Goal: Task Accomplishment & Management: Use online tool/utility

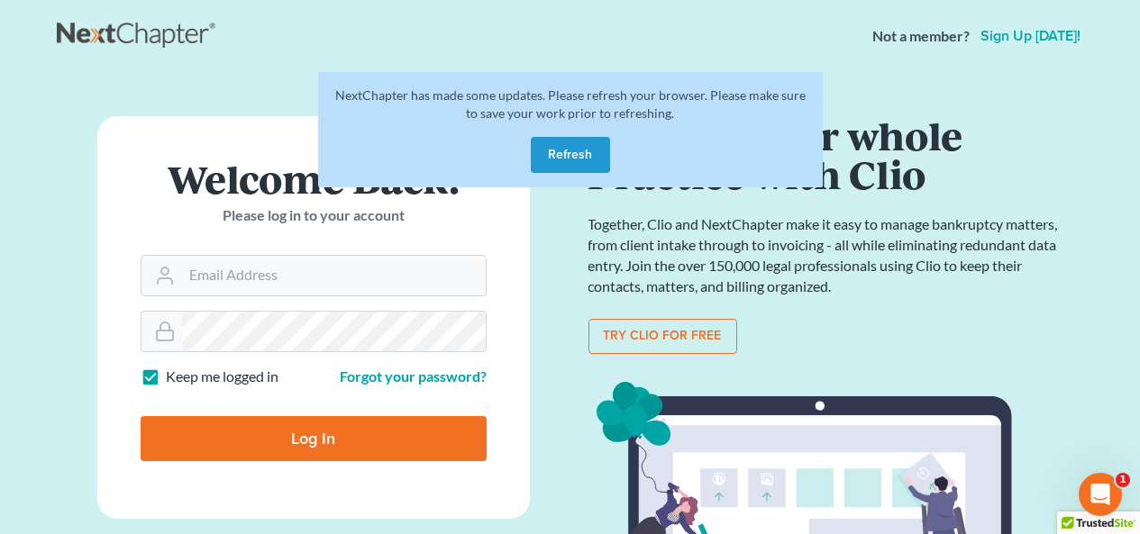
click at [567, 168] on button "Refresh" at bounding box center [570, 155] width 79 height 36
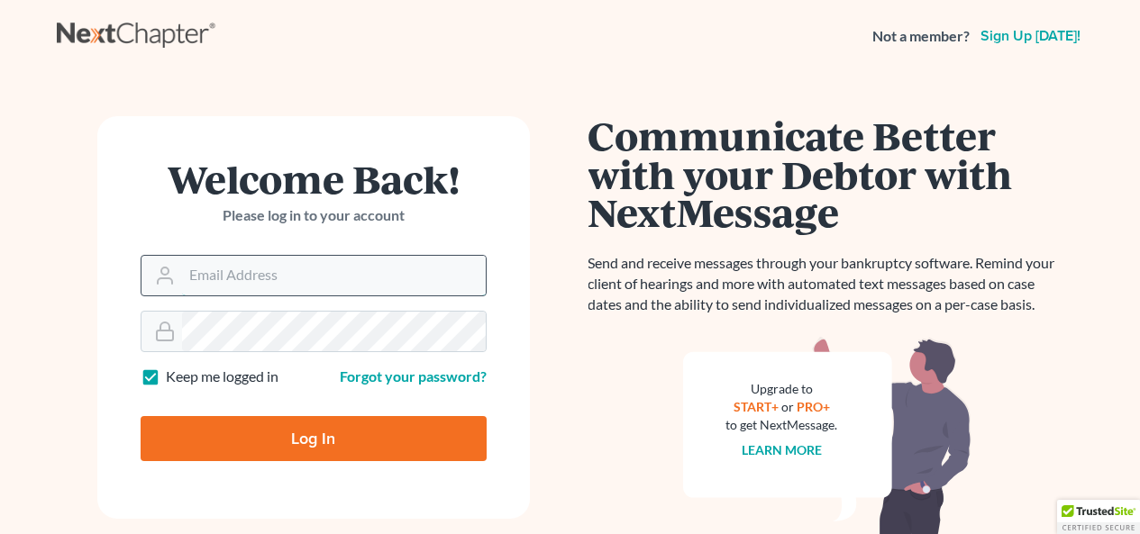
click at [312, 258] on input "Email Address" at bounding box center [334, 276] width 304 height 40
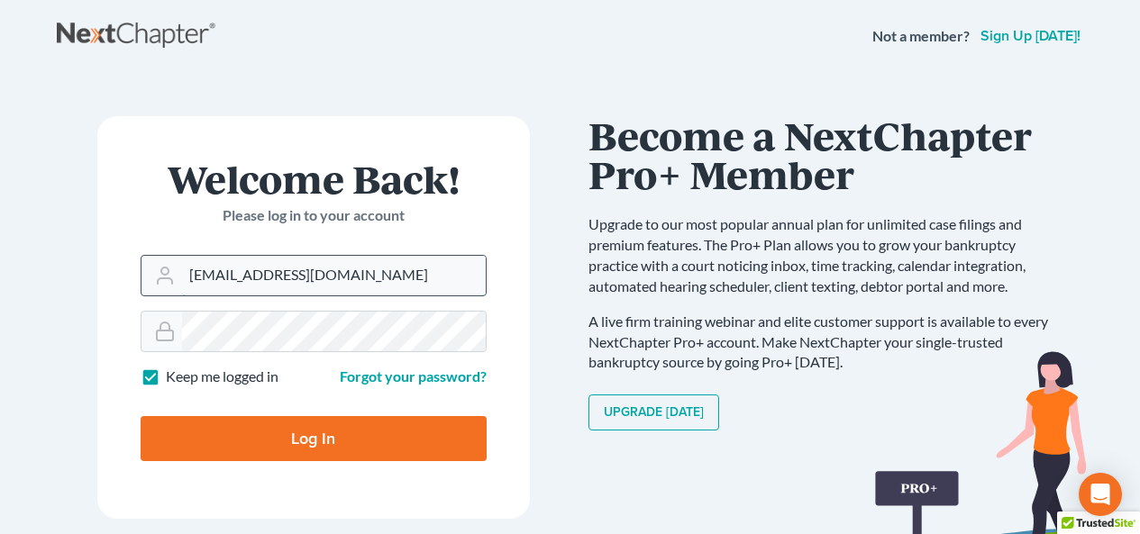
type input "amh@dimentfirm.com"
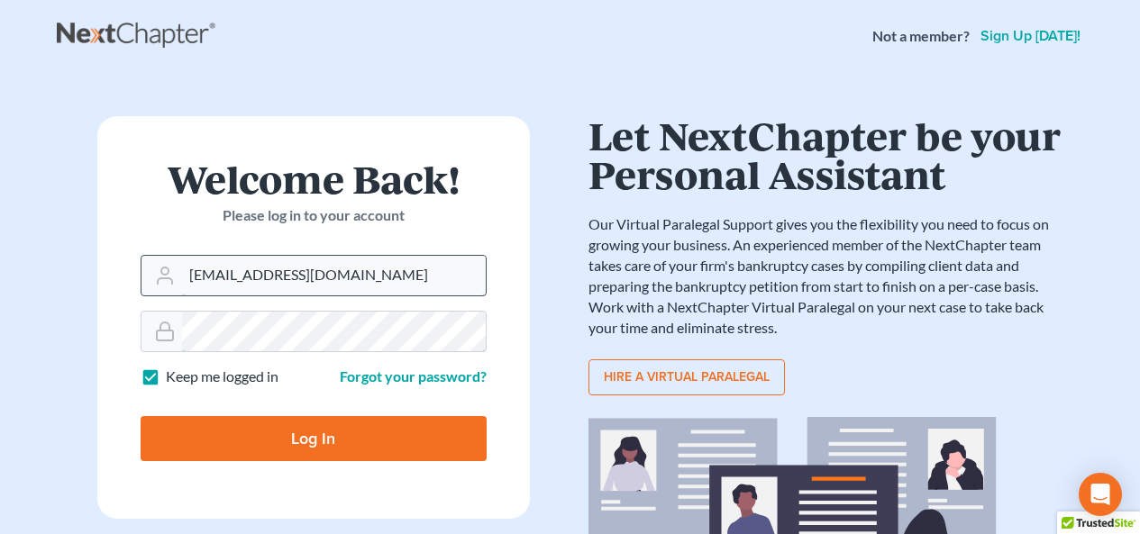
click at [141, 416] on input "Log In" at bounding box center [314, 438] width 346 height 45
type input "Thinking..."
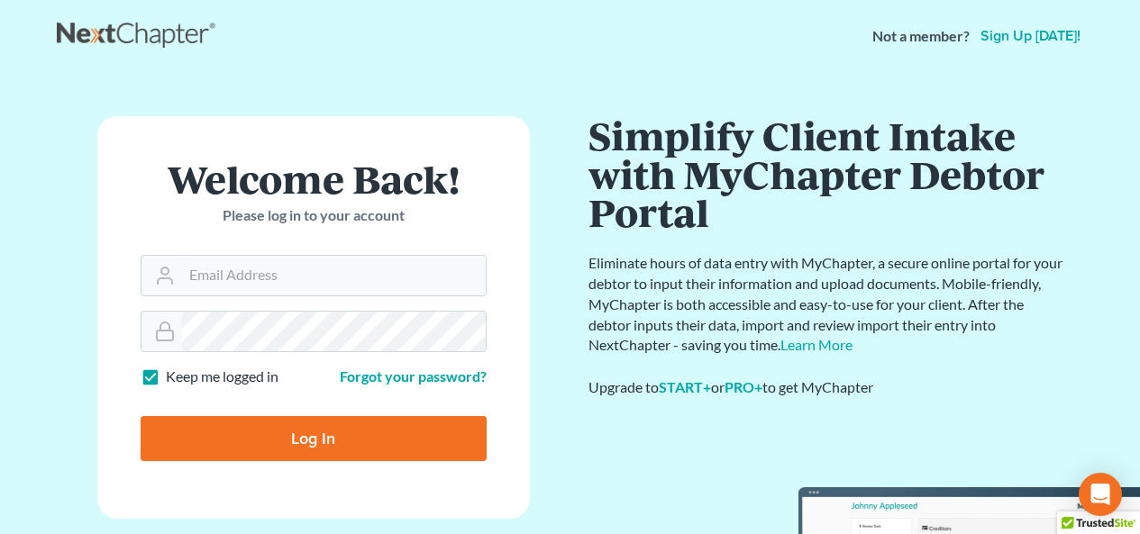
click at [273, 296] on form "Welcome Back! Please log in to your account Email Address Password Keep me logg…" at bounding box center [313, 317] width 432 height 403
click at [301, 282] on input "Email Address" at bounding box center [334, 276] width 304 height 40
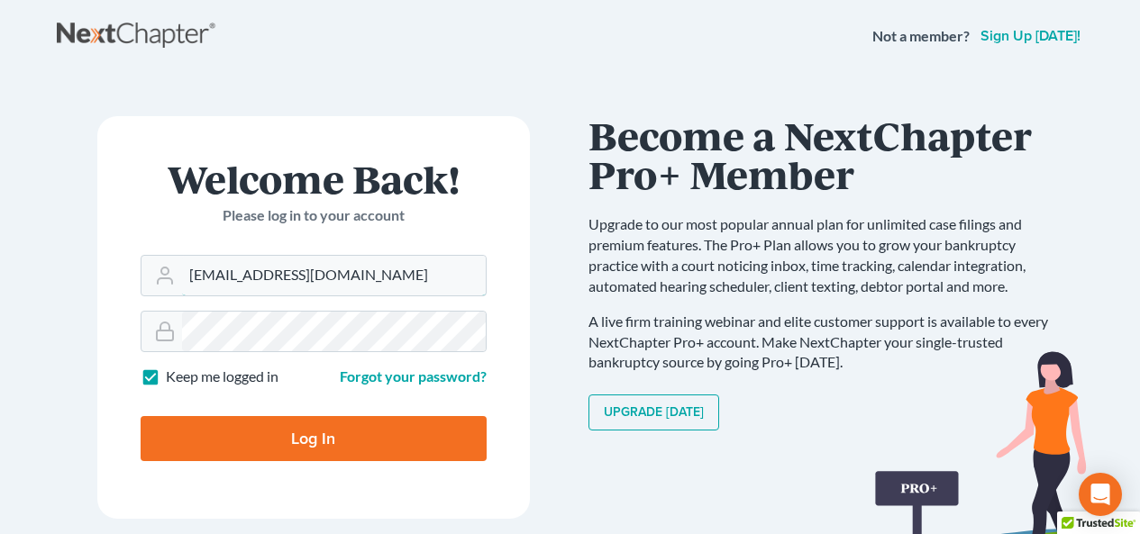
type input "amh@dimentfirm.com"
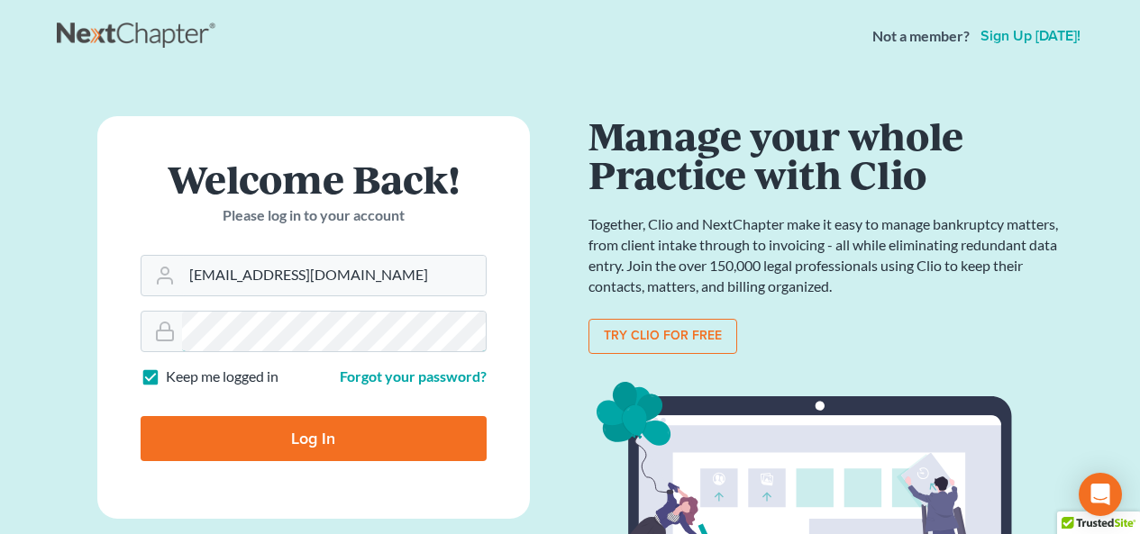
click at [141, 416] on input "Log In" at bounding box center [314, 438] width 346 height 45
type input "Thinking..."
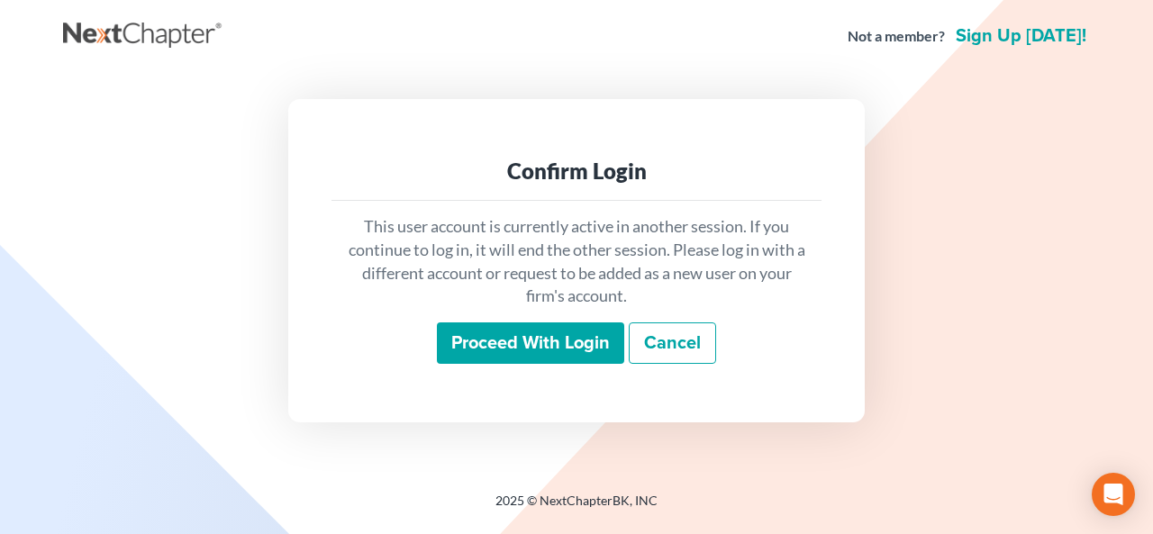
click at [503, 349] on input "Proceed with login" at bounding box center [530, 343] width 187 height 41
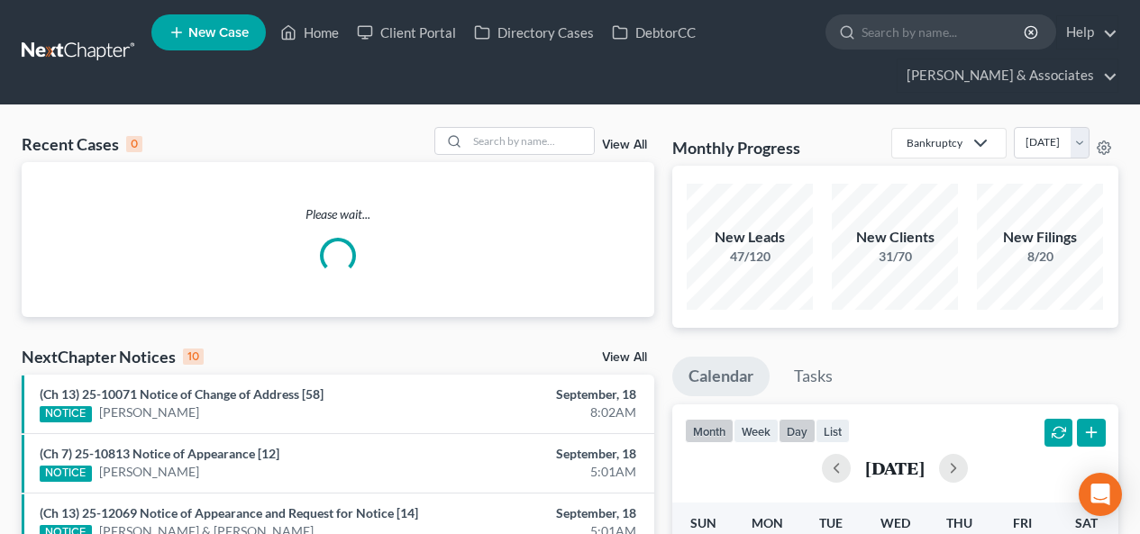
click at [798, 432] on button "day" at bounding box center [796, 431] width 37 height 24
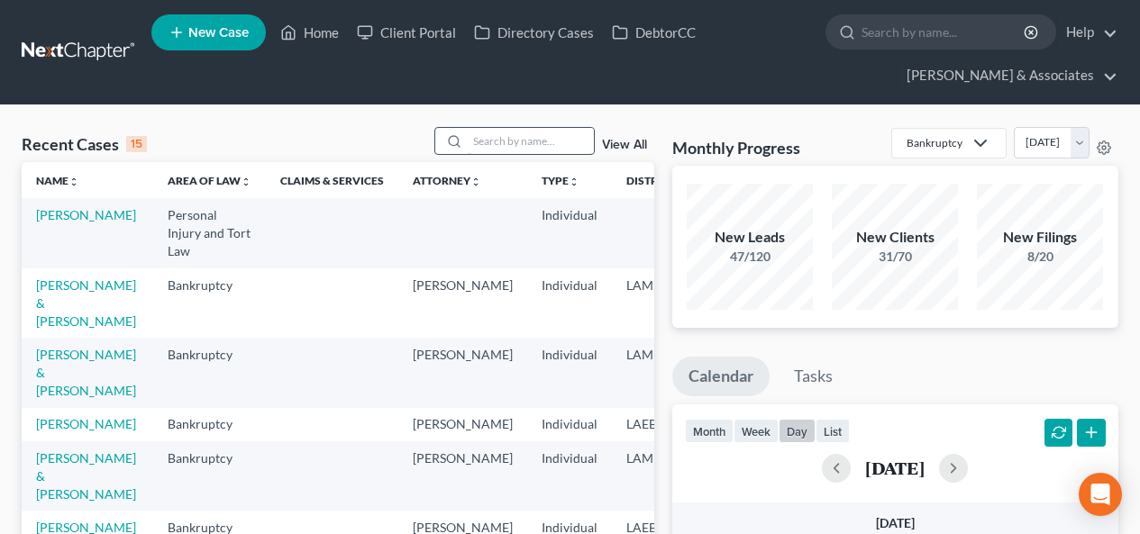
drag, startPoint x: 536, startPoint y: 129, endPoint x: 523, endPoint y: 145, distance: 21.1
click at [535, 130] on input "search" at bounding box center [531, 141] width 126 height 26
click at [517, 154] on div at bounding box center [514, 141] width 160 height 28
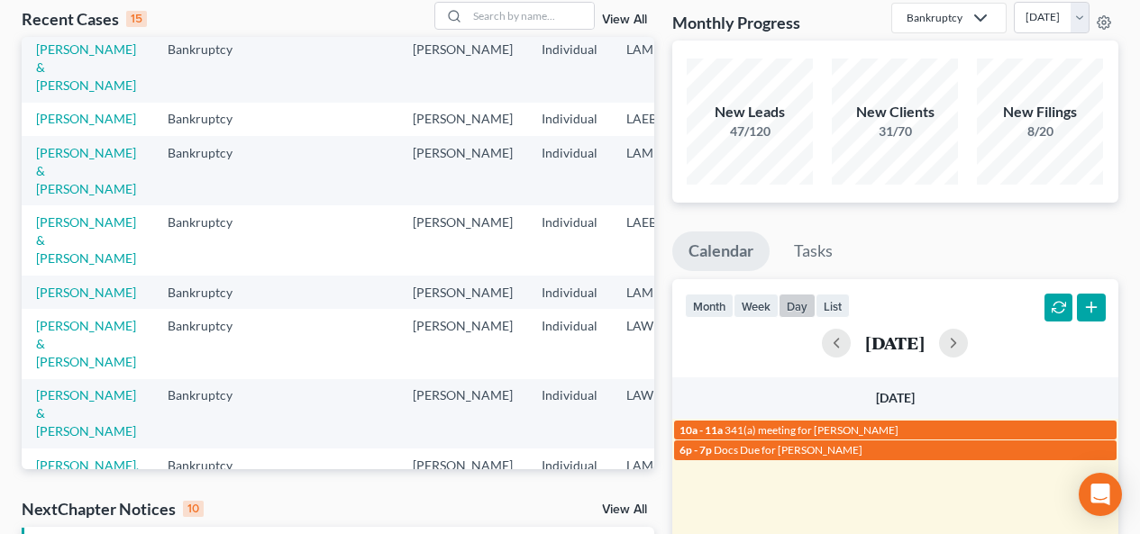
scroll to position [90, 0]
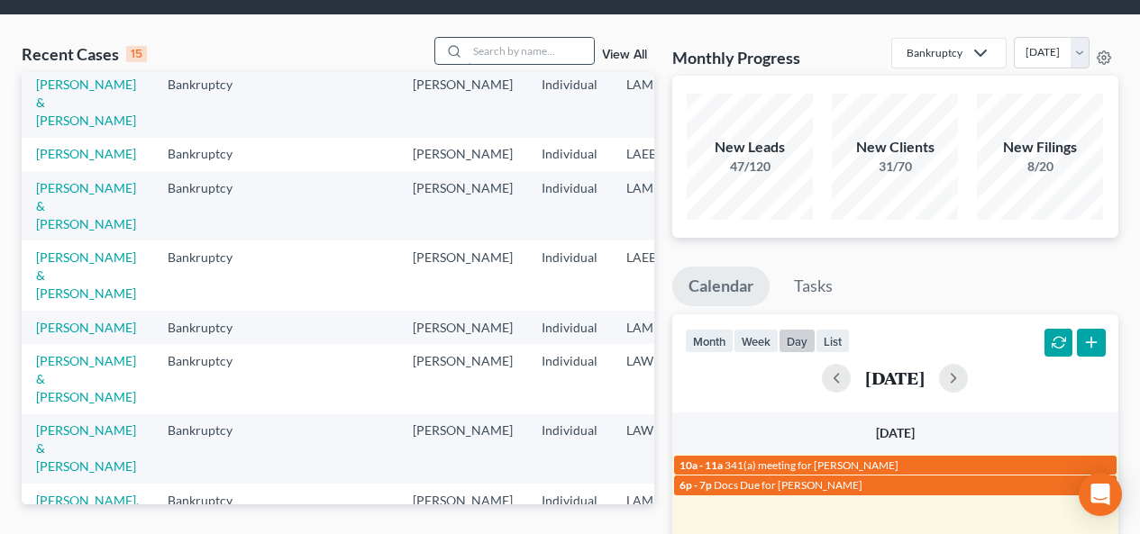
click at [543, 39] on input "search" at bounding box center [531, 51] width 126 height 26
type input "george"
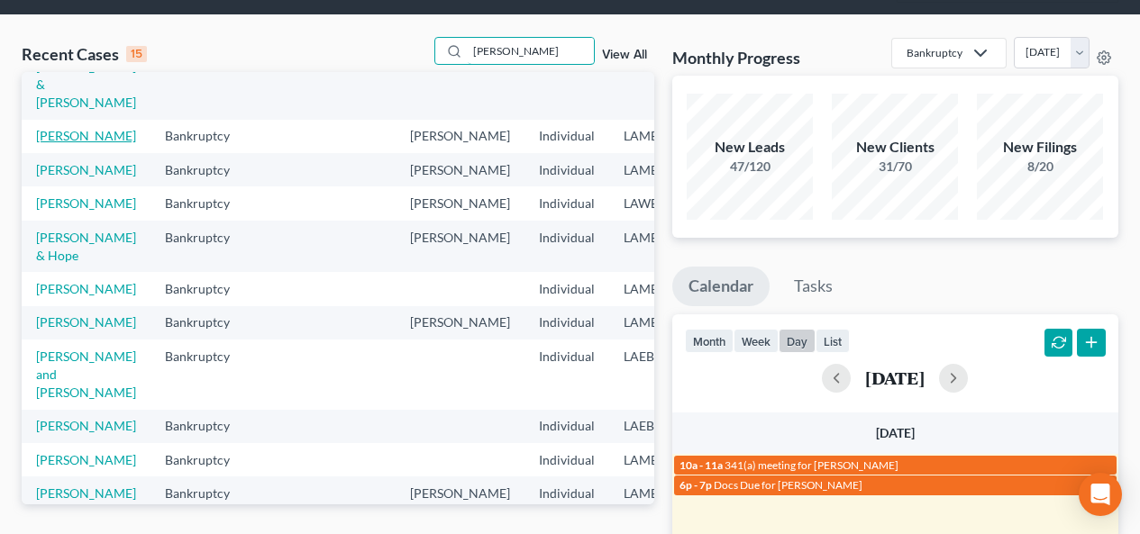
scroll to position [0, 0]
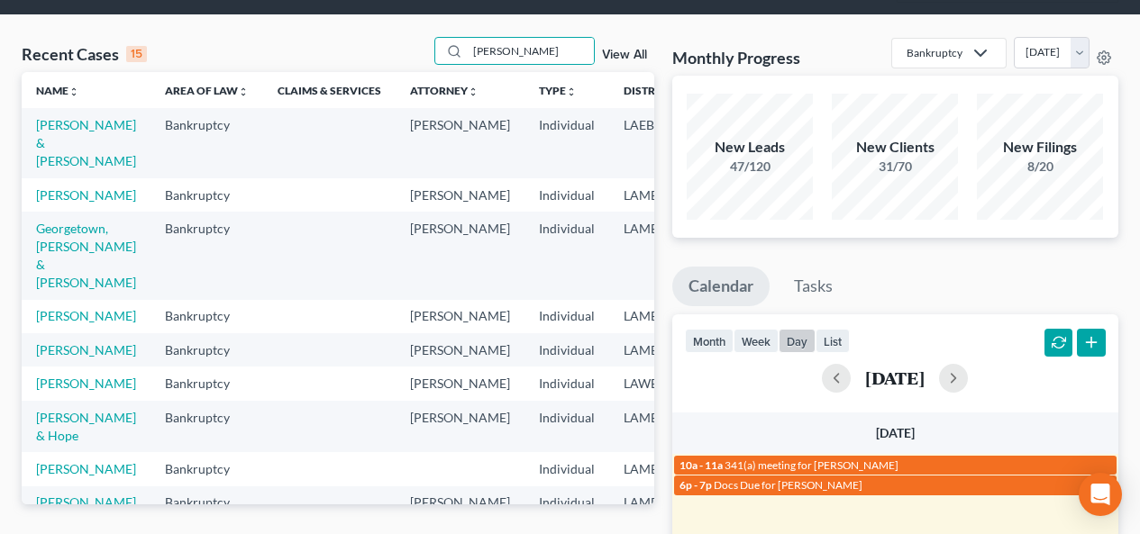
click at [67, 203] on td "Cronkhite, George" at bounding box center [86, 194] width 129 height 33
click at [60, 203] on td "Cronkhite, George" at bounding box center [86, 194] width 129 height 33
click at [77, 191] on link "Cronkhite, George" at bounding box center [86, 194] width 100 height 15
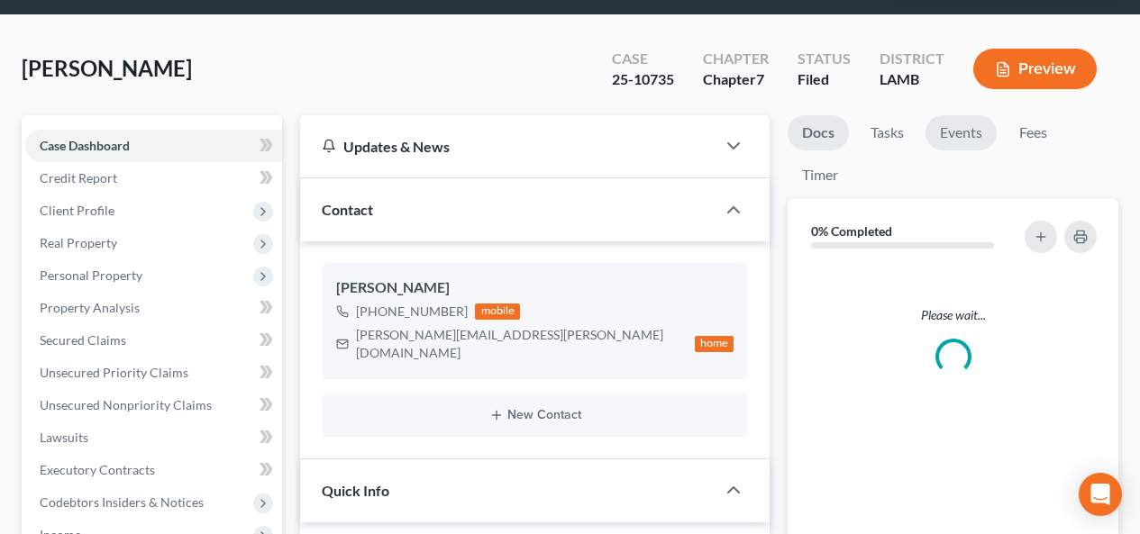
click at [958, 135] on link "Events" at bounding box center [960, 132] width 71 height 35
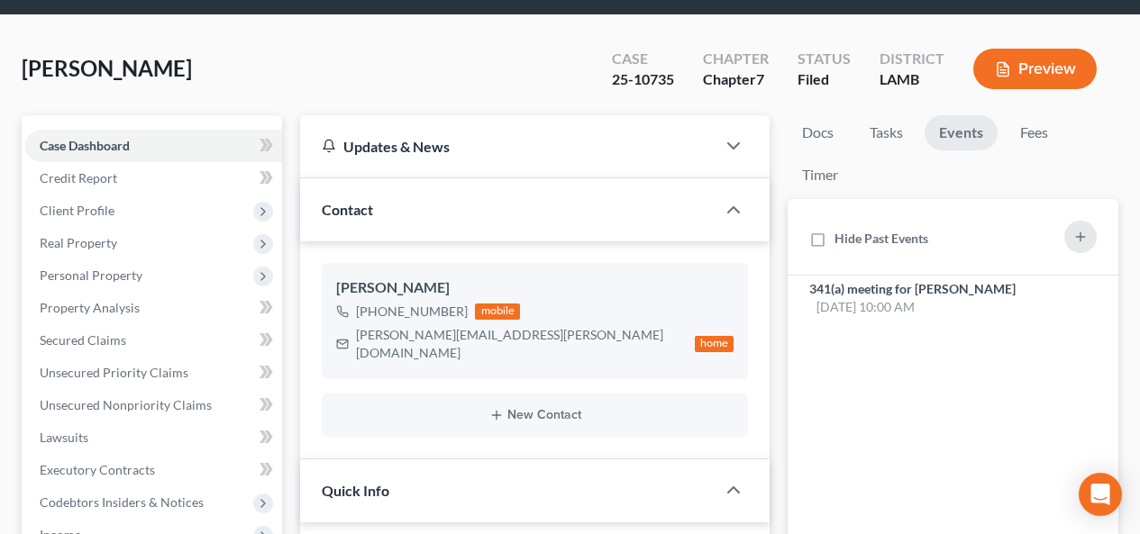
scroll to position [2309, 0]
click at [998, 297] on div "341(a) meeting for George Cronkhite Sep 18, 2025 10:00 AM" at bounding box center [914, 298] width 211 height 36
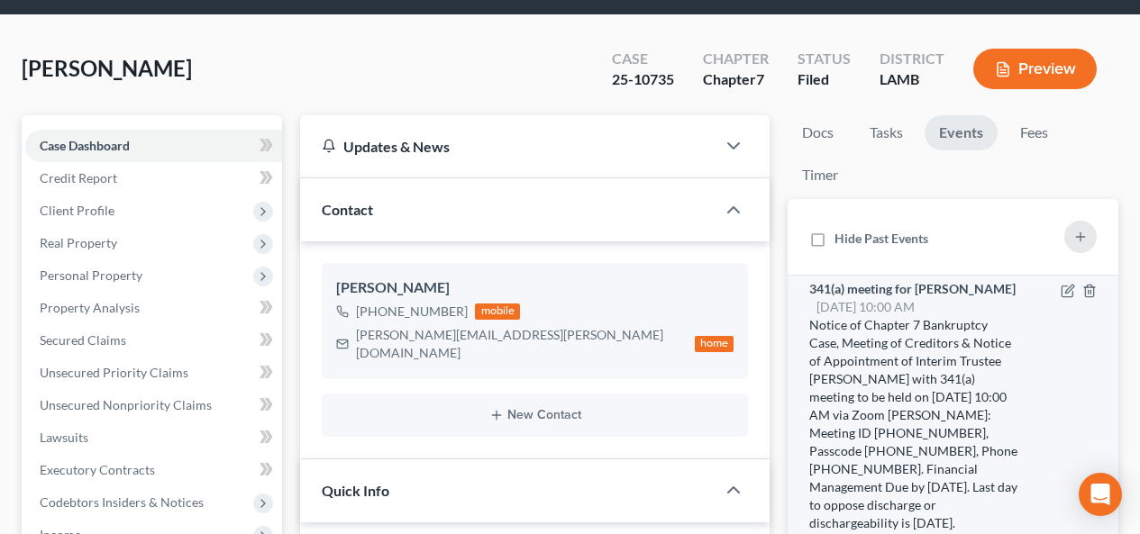
click at [962, 399] on div "Notice of Chapter 7 Bankruptcy Case, Meeting of Creditors & Notice of Appointme…" at bounding box center [914, 424] width 211 height 216
drag, startPoint x: 965, startPoint y: 415, endPoint x: 839, endPoint y: 435, distance: 127.7
click at [839, 435] on div "Notice of Chapter 7 Bankruptcy Case, Meeting of Creditors & Notice of Appointme…" at bounding box center [914, 424] width 211 height 216
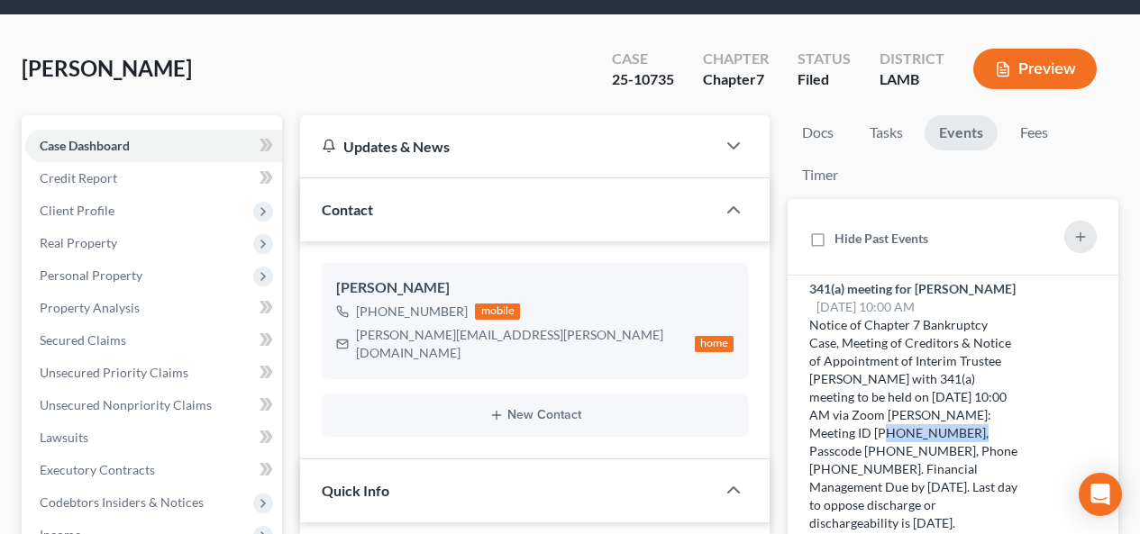
copy div "822 595 4727"
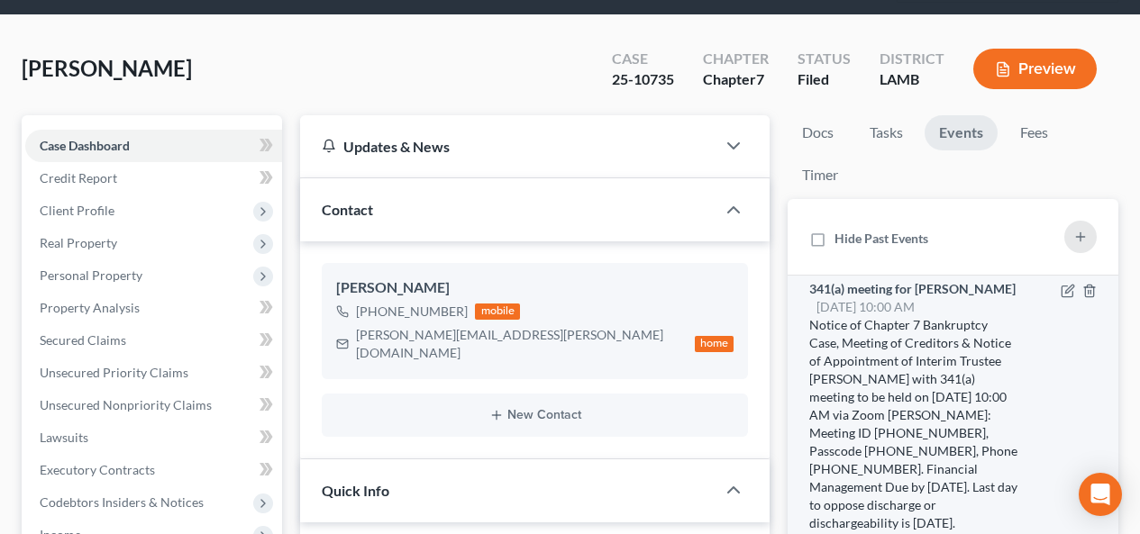
click at [917, 432] on div "Notice of Chapter 7 Bankruptcy Case, Meeting of Creditors & Notice of Appointme…" at bounding box center [914, 424] width 211 height 216
copy div "5025164076"
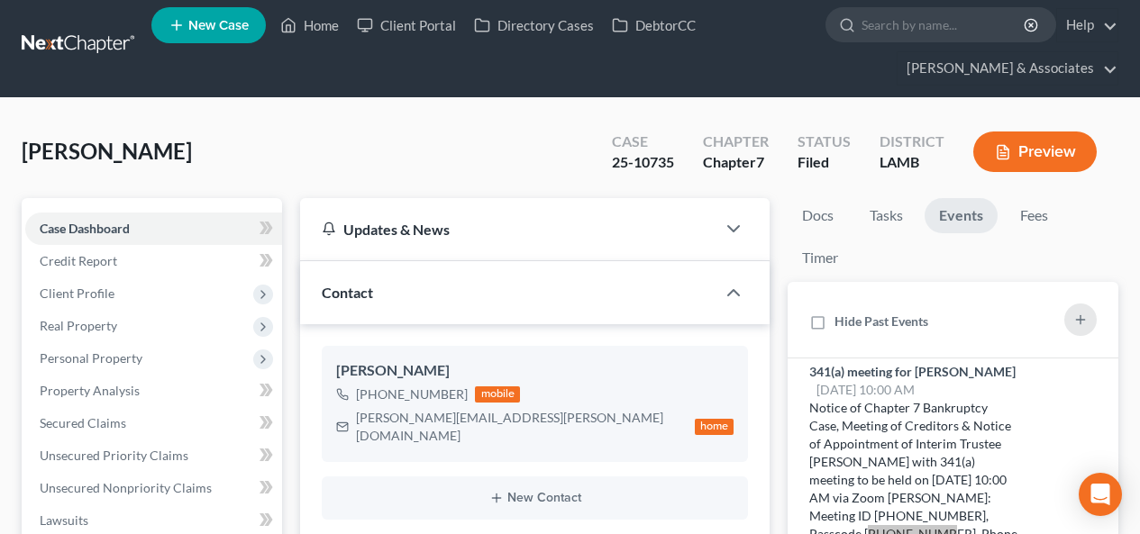
scroll to position [0, 0]
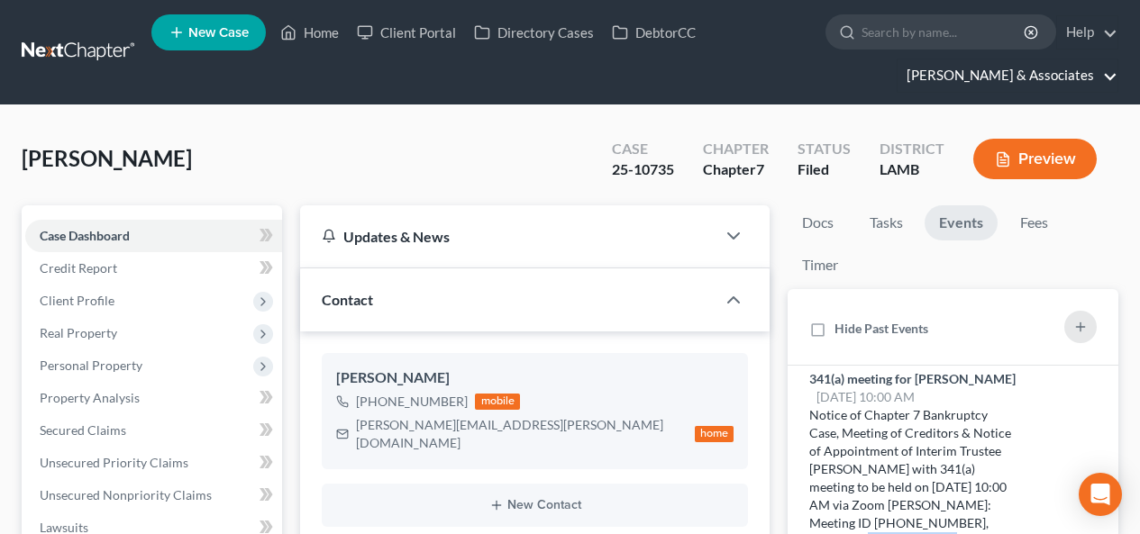
click at [1100, 80] on link "Diment & Associates" at bounding box center [1007, 75] width 220 height 32
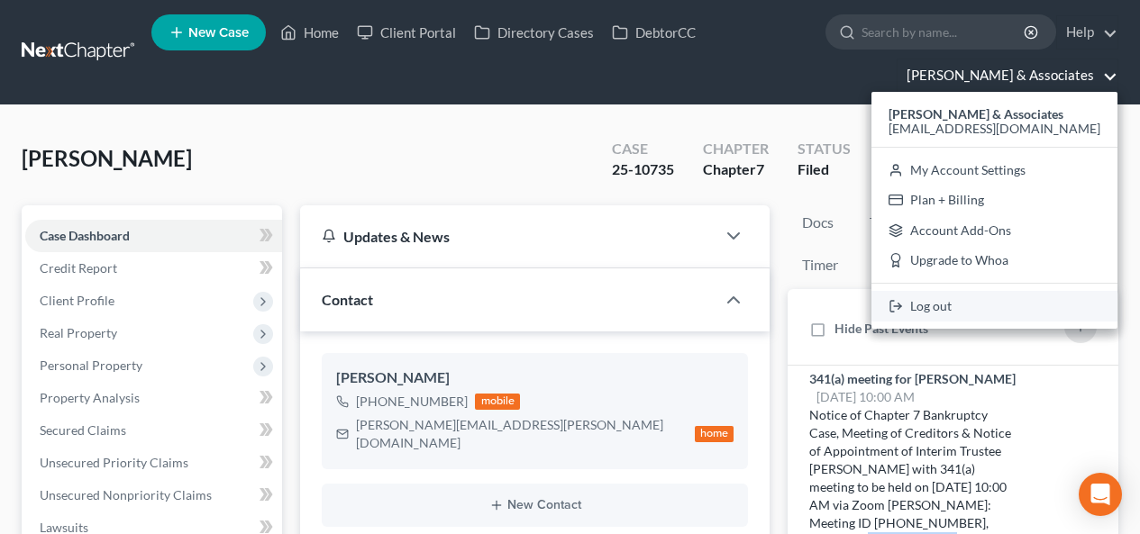
click at [1004, 310] on link "Log out" at bounding box center [994, 306] width 246 height 31
